Goal: Transaction & Acquisition: Purchase product/service

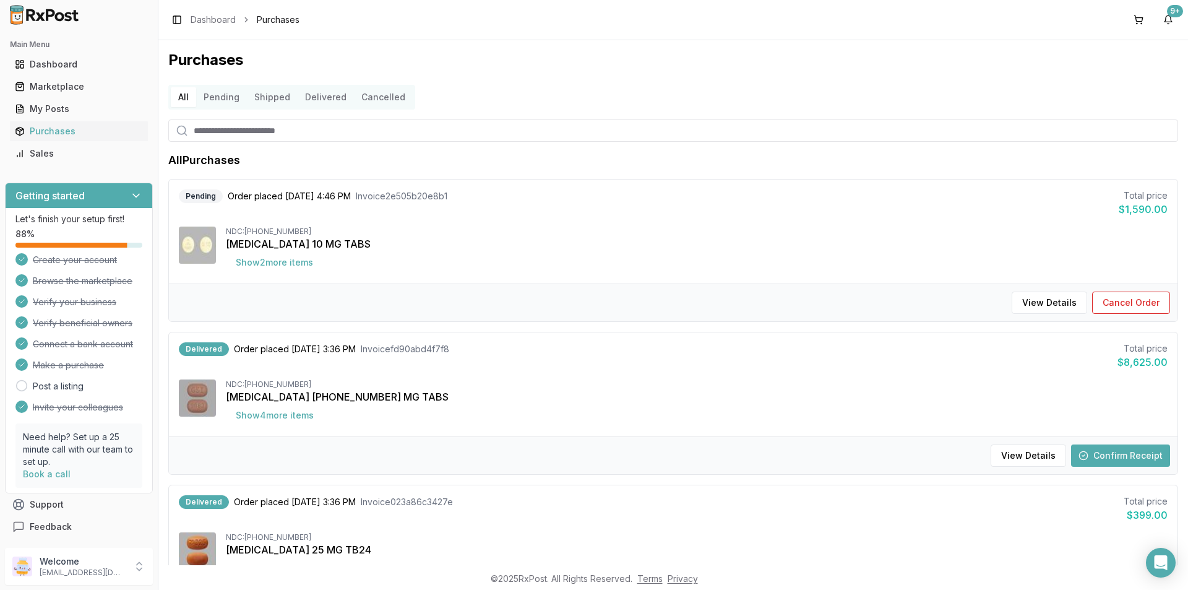
click at [265, 239] on div "[MEDICAL_DATA] 10 MG TABS" at bounding box center [697, 243] width 942 height 15
click at [65, 88] on div "Marketplace" at bounding box center [79, 86] width 128 height 12
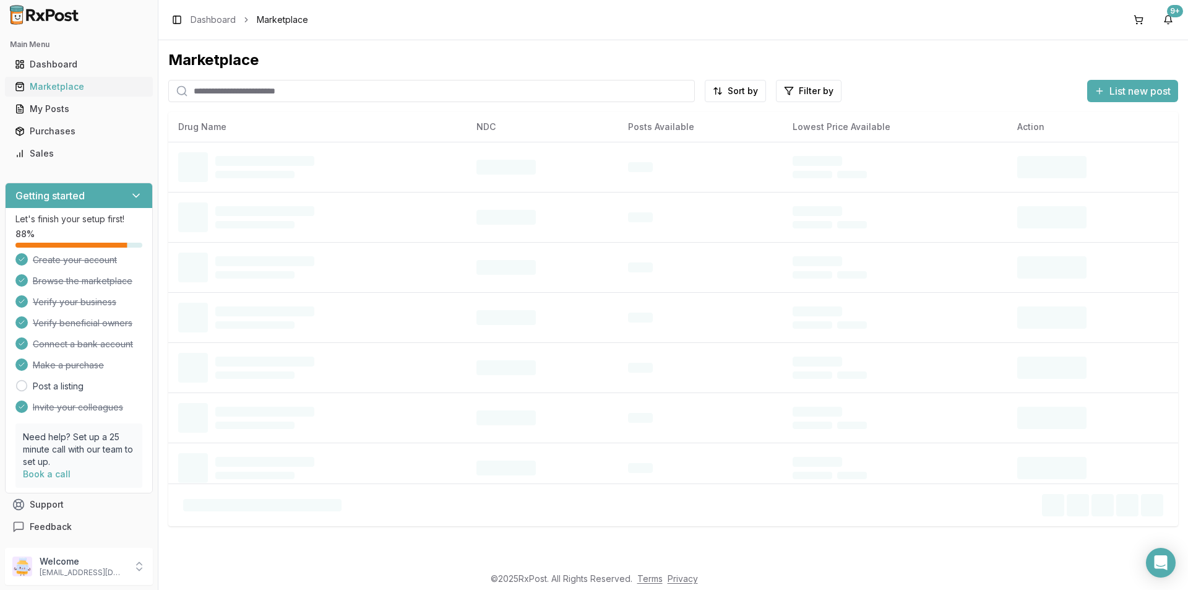
click at [64, 87] on div "Marketplace" at bounding box center [79, 86] width 128 height 12
click at [214, 90] on input "search" at bounding box center [431, 91] width 526 height 22
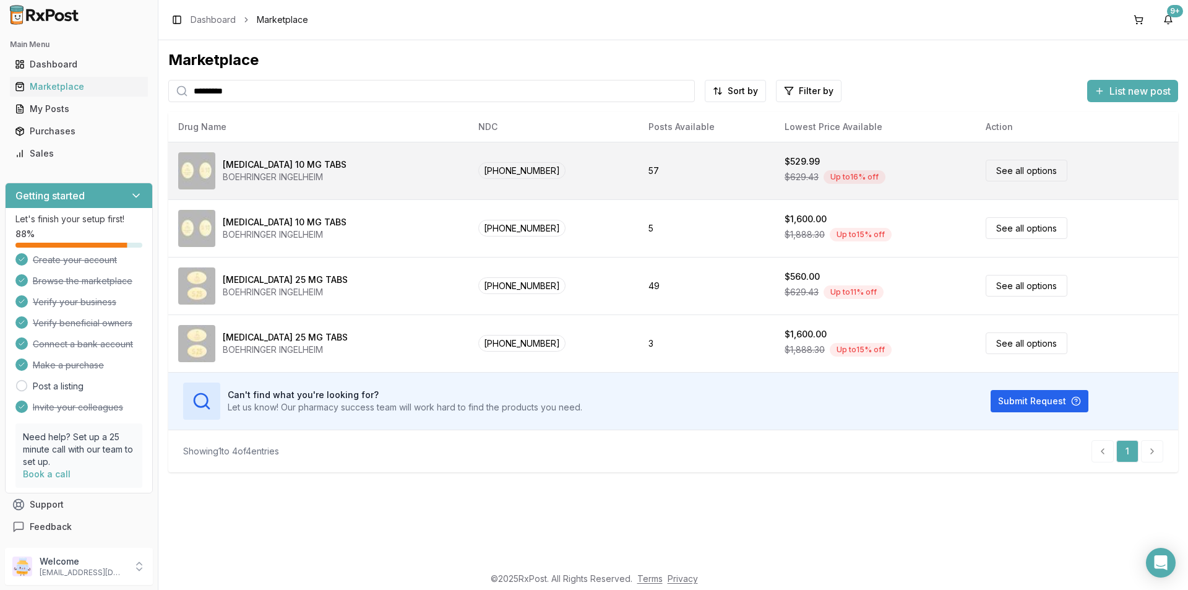
type input "*********"
click at [261, 163] on div "[MEDICAL_DATA] 10 MG TABS" at bounding box center [285, 164] width 124 height 12
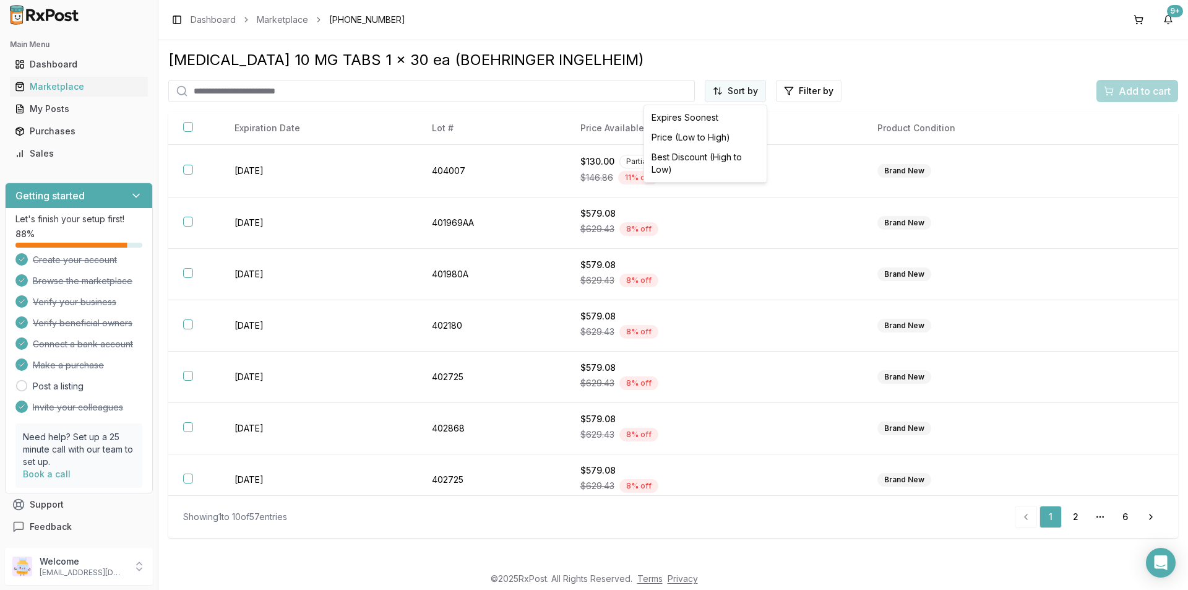
click at [721, 92] on html "Main Menu Dashboard Marketplace My Posts Purchases Sales Getting started Let's …" at bounding box center [594, 295] width 1188 height 590
click at [705, 137] on div "Price (Low to High)" at bounding box center [705, 137] width 118 height 20
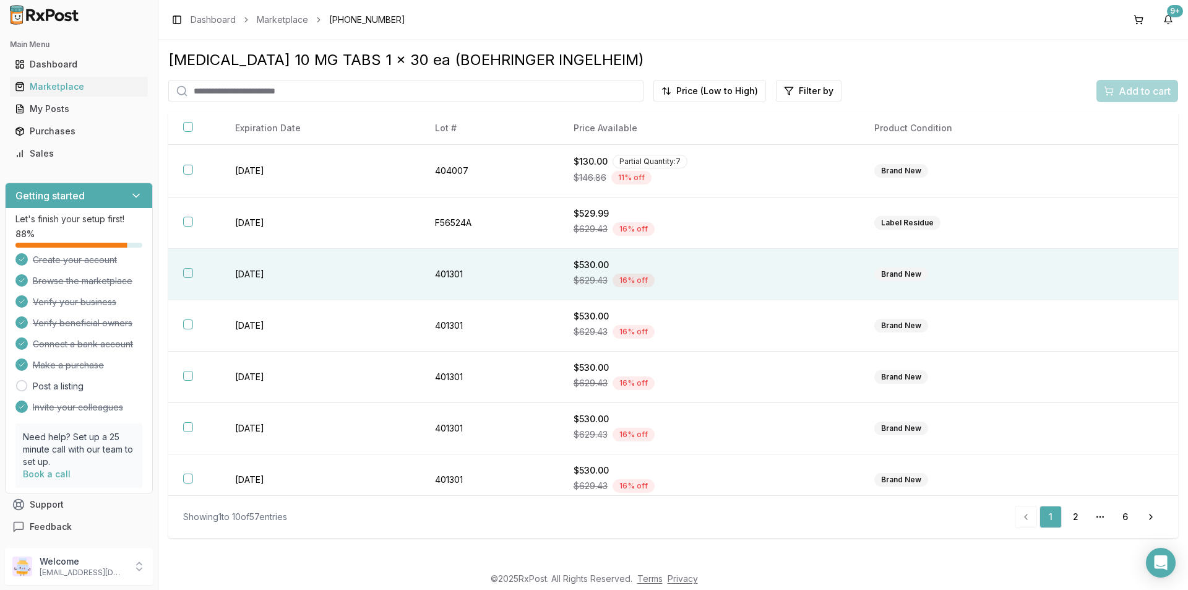
click at [188, 273] on button "button" at bounding box center [188, 273] width 10 height 10
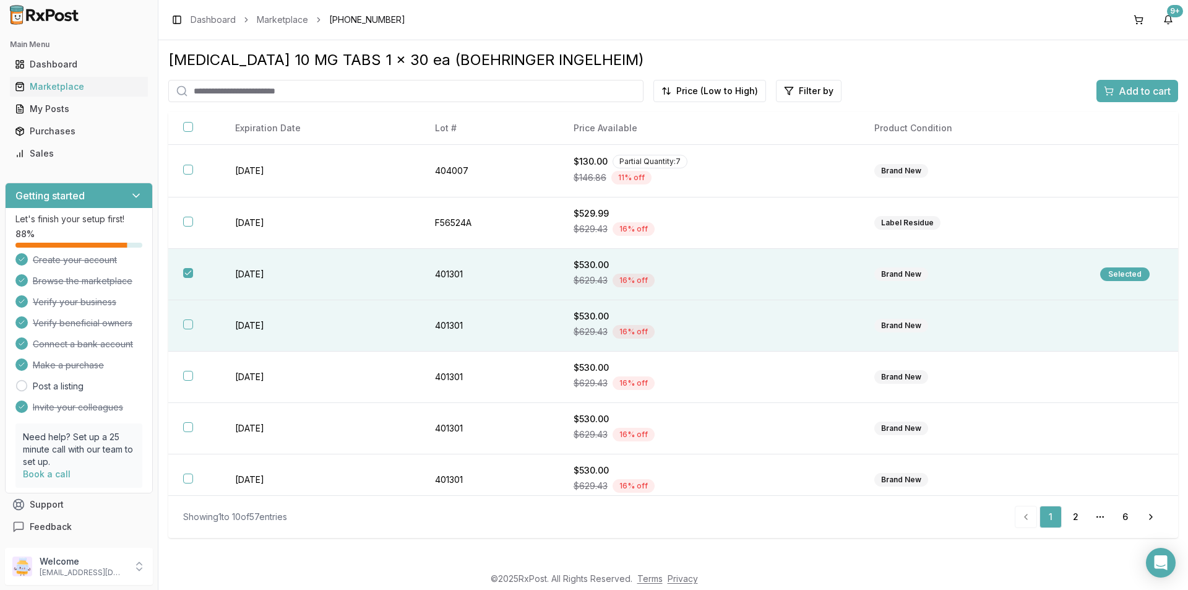
click at [188, 322] on button "button" at bounding box center [188, 324] width 10 height 10
click at [1148, 92] on span "Add to cart" at bounding box center [1145, 91] width 52 height 15
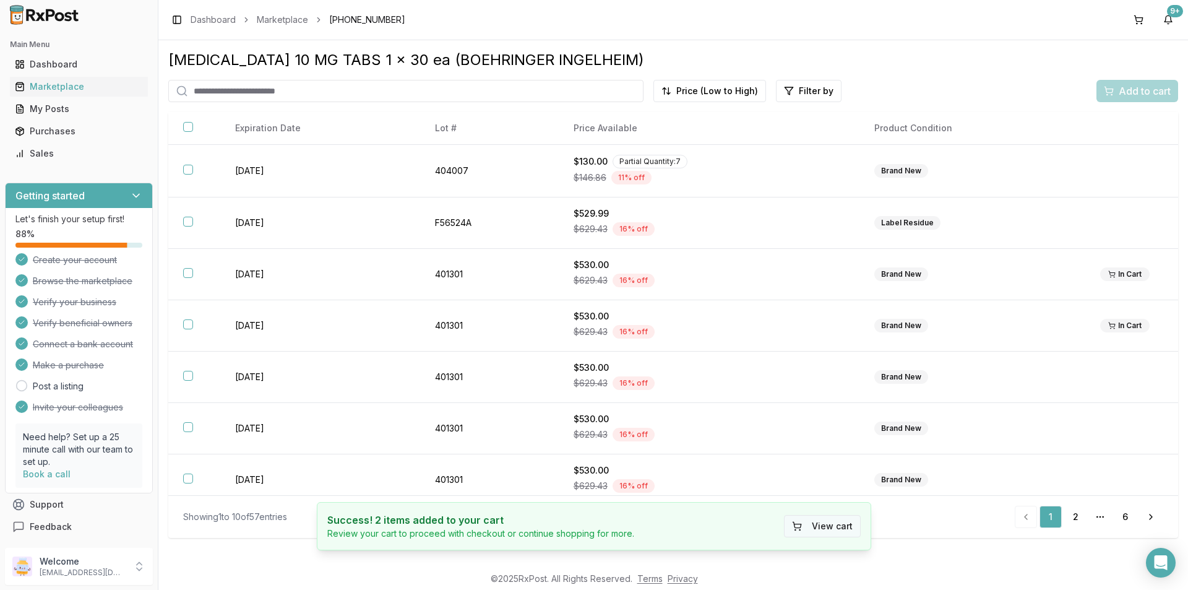
click at [843, 520] on button "View cart" at bounding box center [822, 526] width 77 height 22
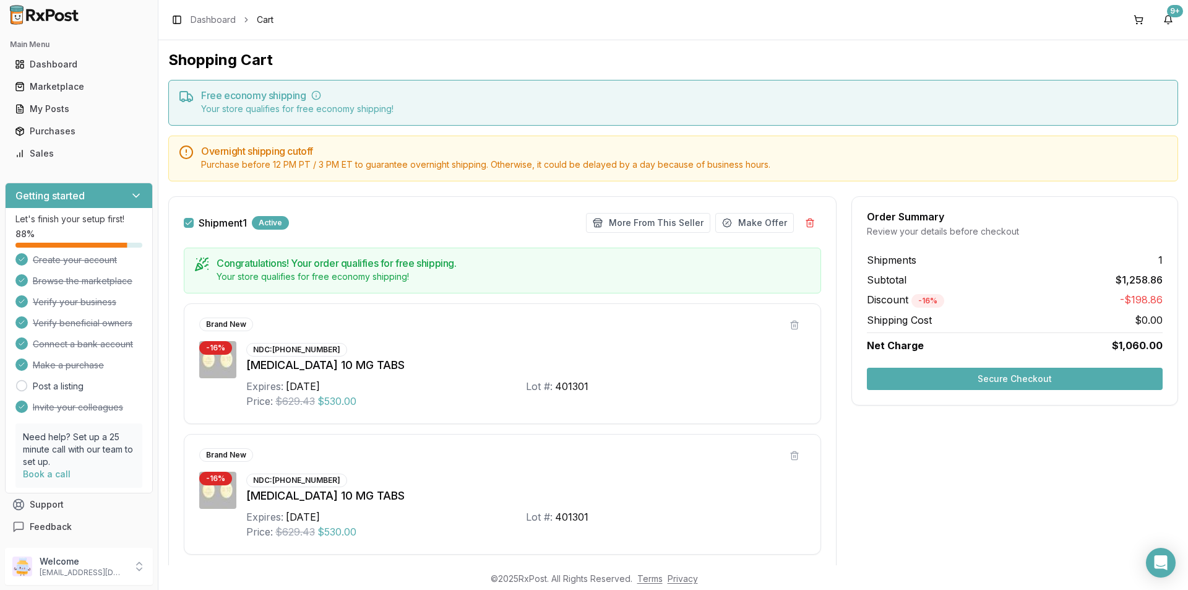
click at [1067, 379] on button "Secure Checkout" at bounding box center [1015, 378] width 296 height 22
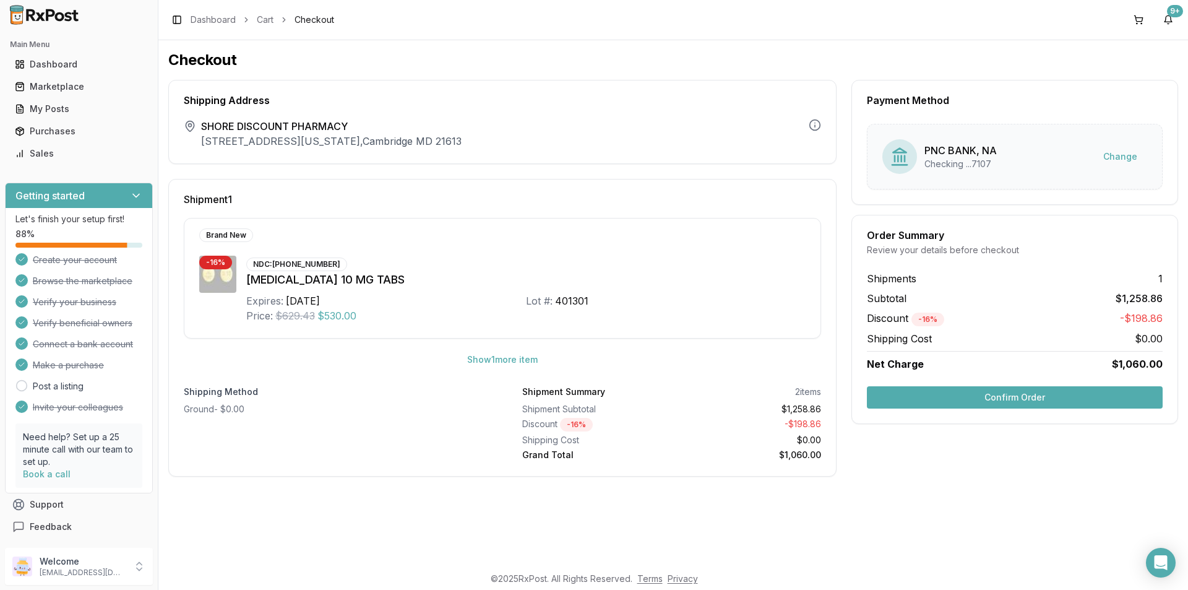
click at [1031, 397] on button "Confirm Order" at bounding box center [1015, 397] width 296 height 22
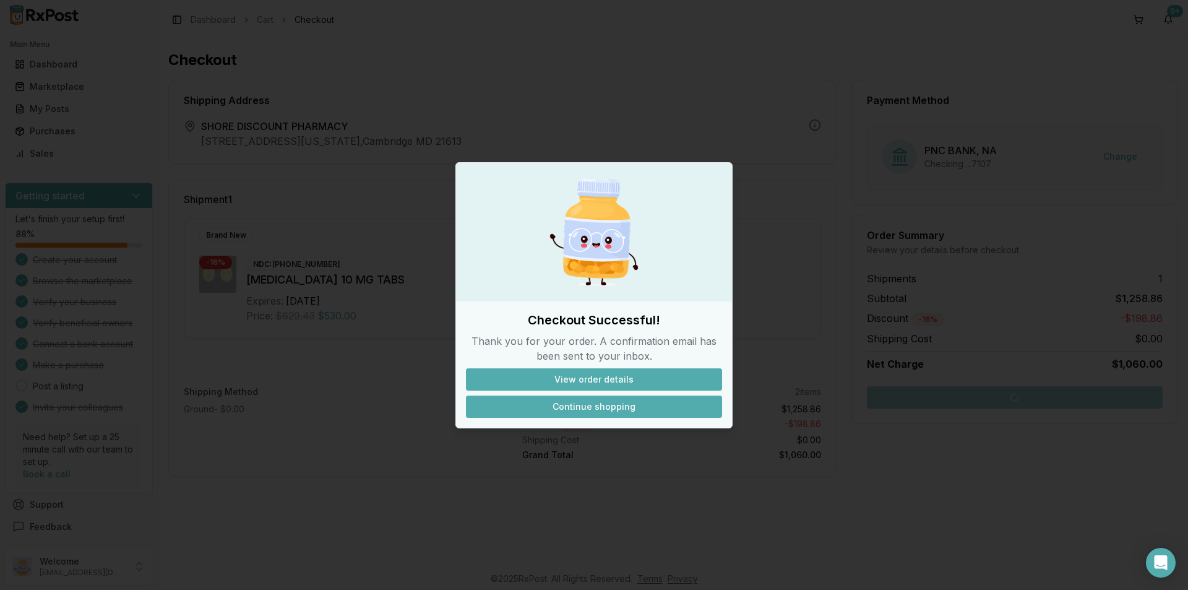
click at [656, 407] on button "Continue shopping" at bounding box center [594, 406] width 256 height 22
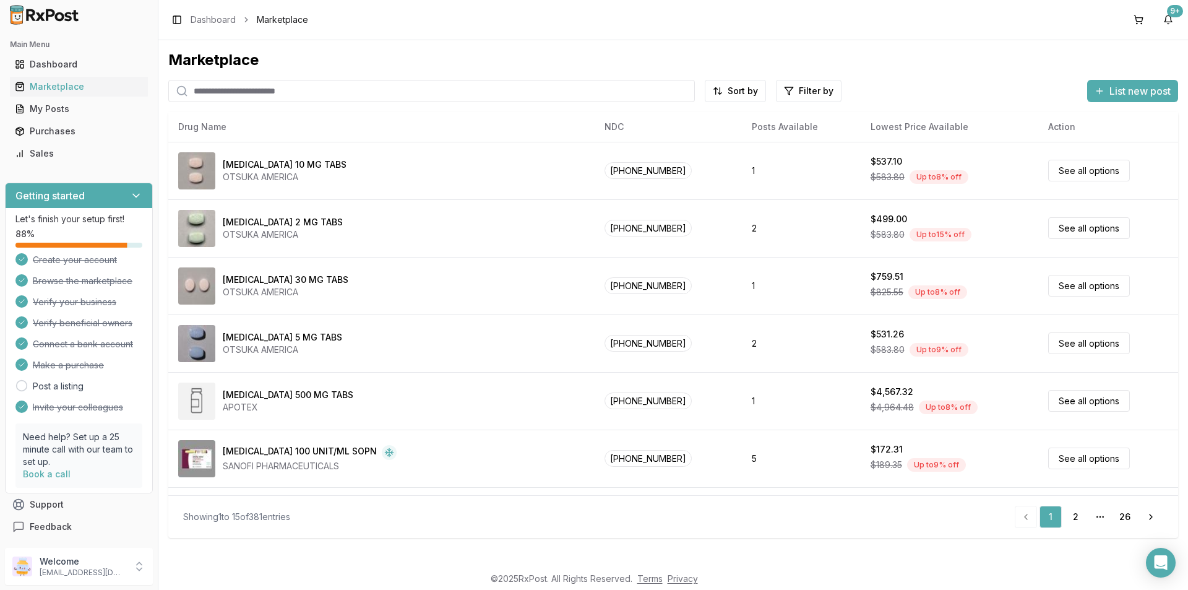
click at [228, 88] on input "search" at bounding box center [431, 91] width 526 height 22
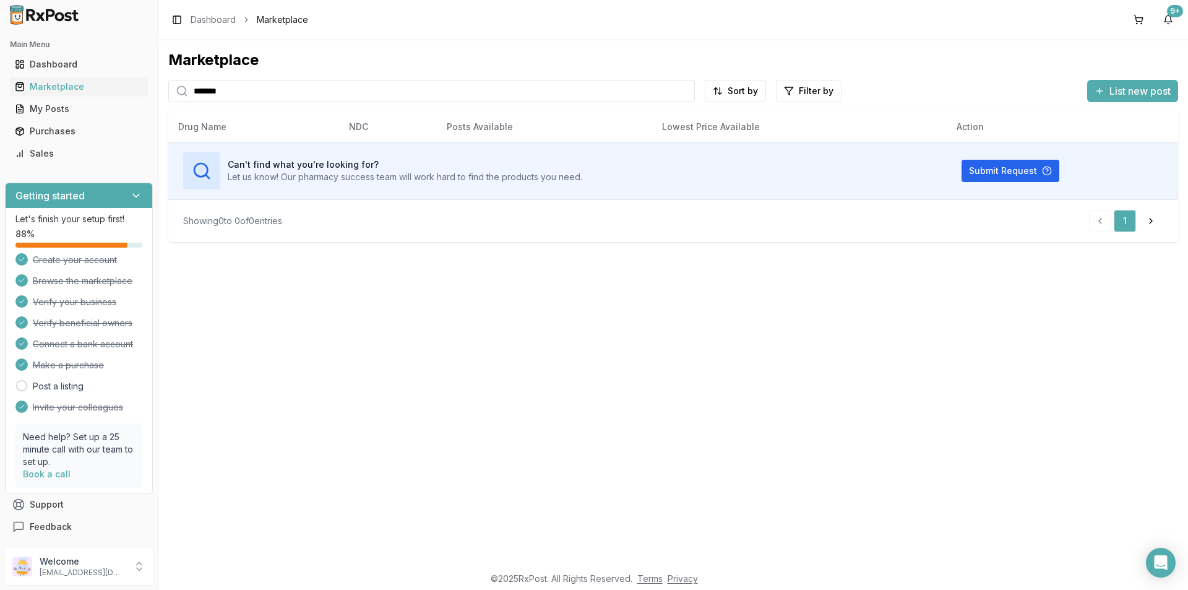
type input "*******"
